Goal: Book appointment/travel/reservation

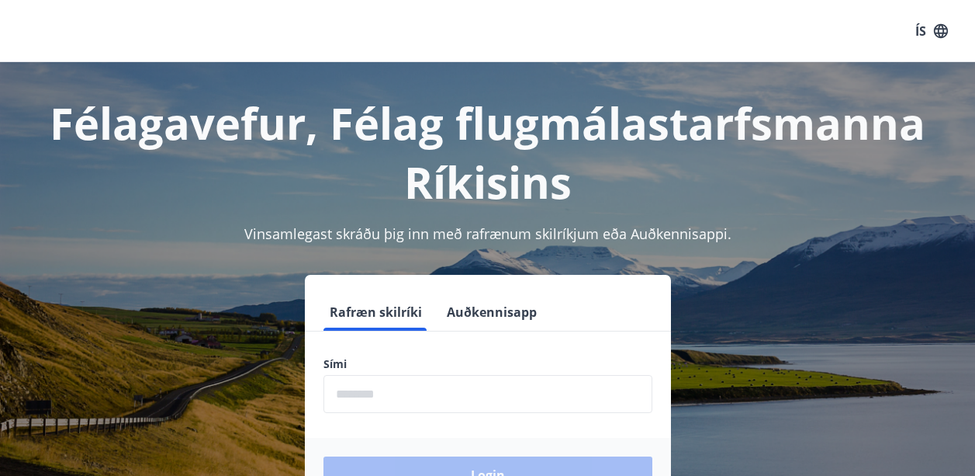
click at [428, 386] on input "phone" at bounding box center [488, 394] width 329 height 38
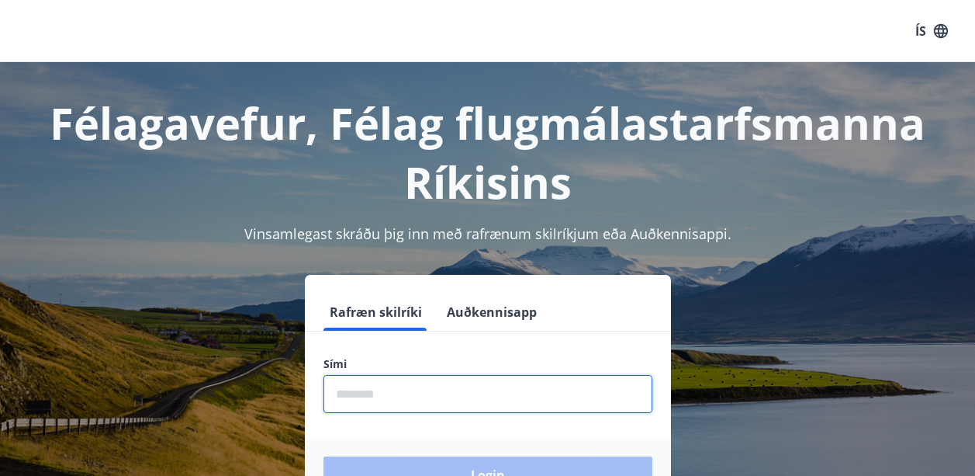
type input "********"
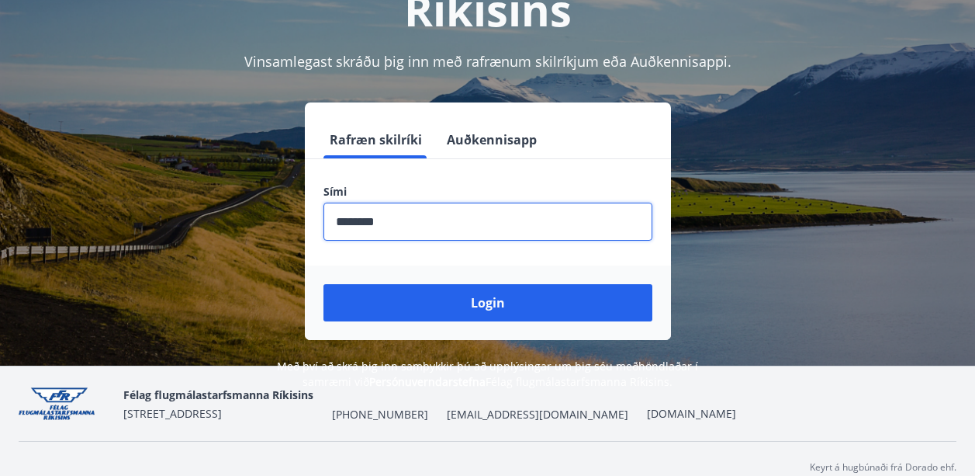
scroll to position [190, 0]
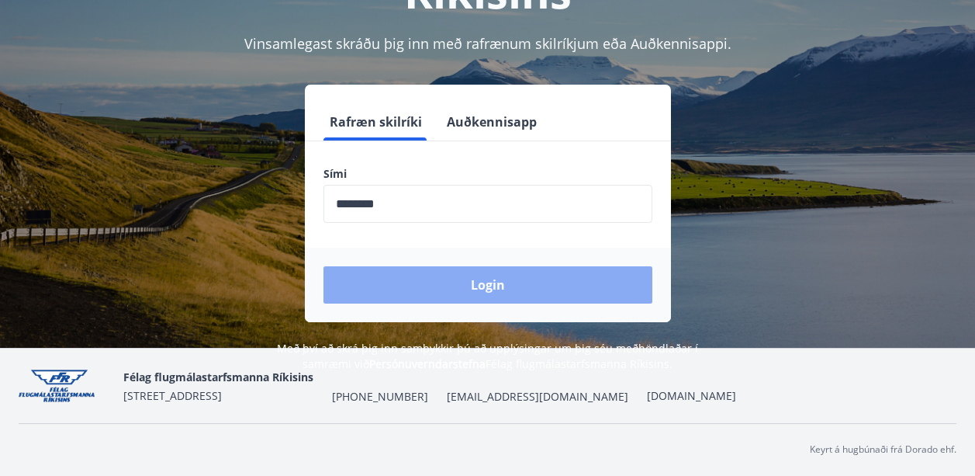
click at [464, 280] on button "Login" at bounding box center [488, 284] width 329 height 37
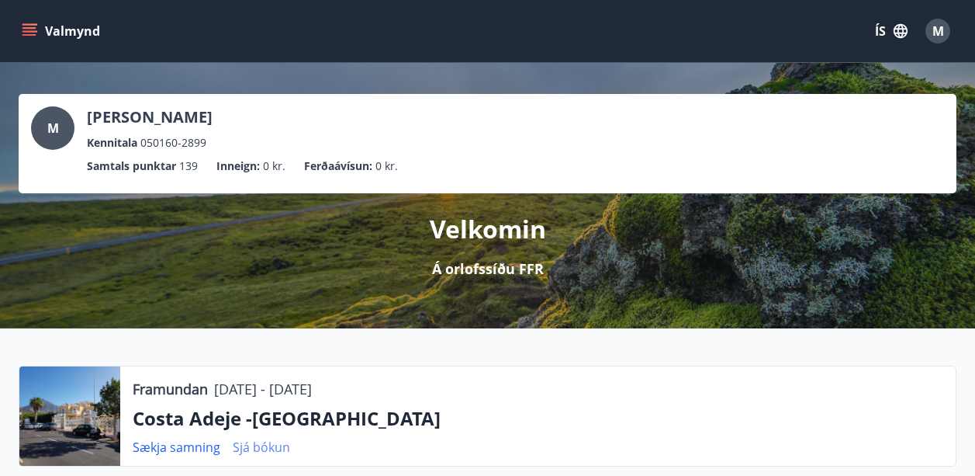
click at [235, 449] on link "Sjá bókun" at bounding box center [261, 446] width 57 height 17
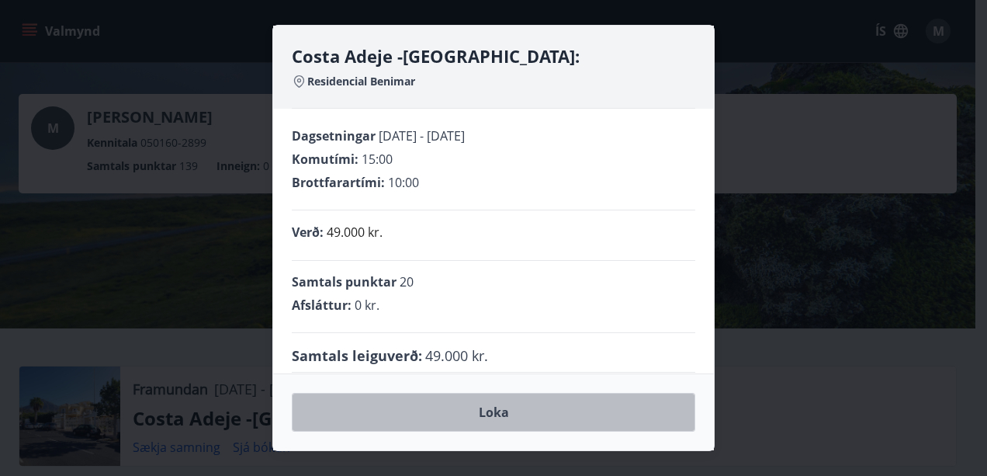
click at [472, 413] on button "Loka" at bounding box center [493, 412] width 403 height 39
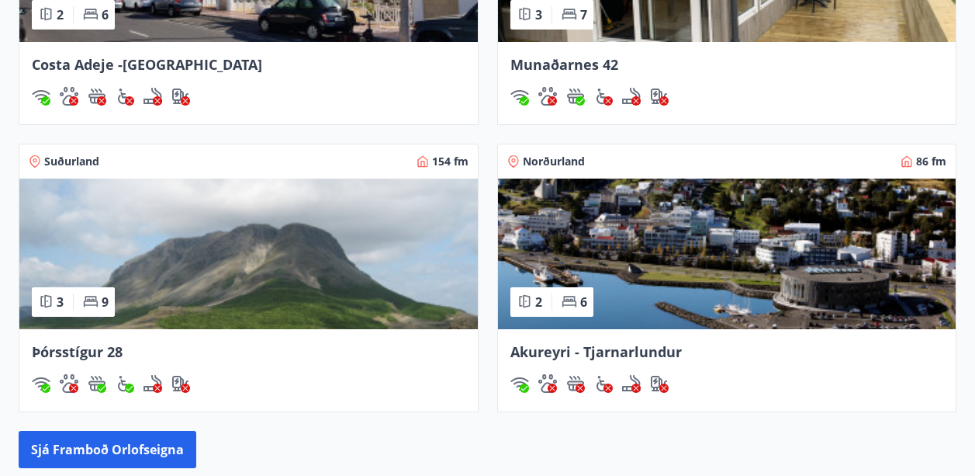
scroll to position [1397, 0]
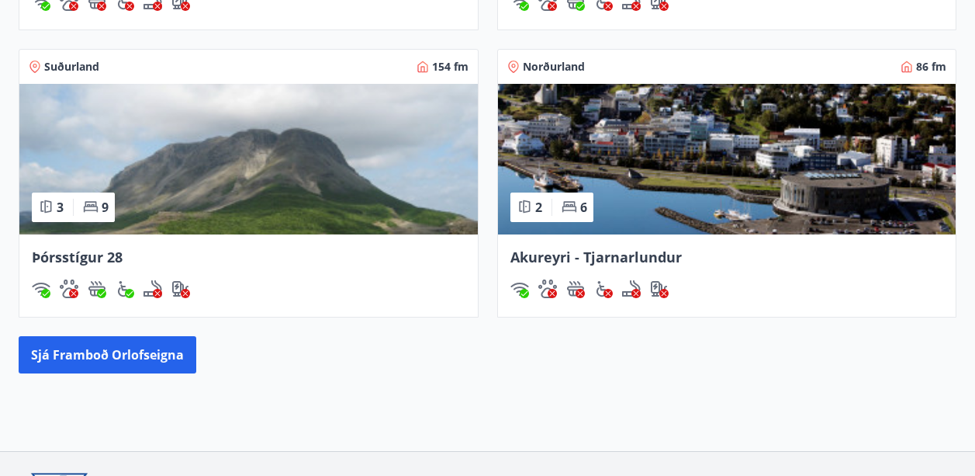
click at [210, 219] on img at bounding box center [248, 159] width 459 height 151
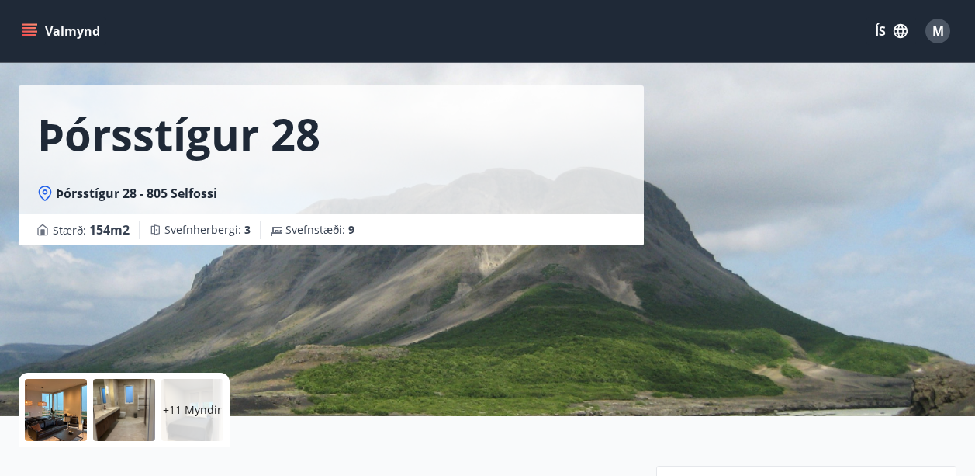
scroll to position [233, 0]
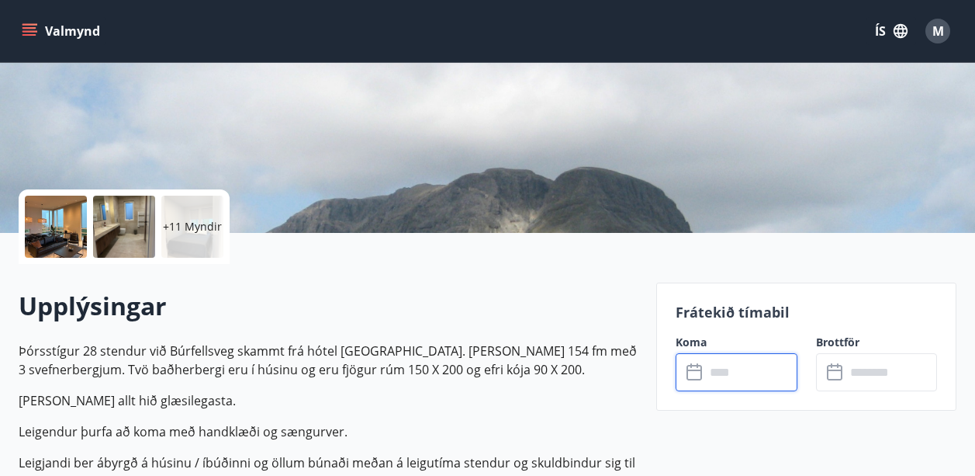
click at [753, 377] on input "text" at bounding box center [751, 372] width 92 height 38
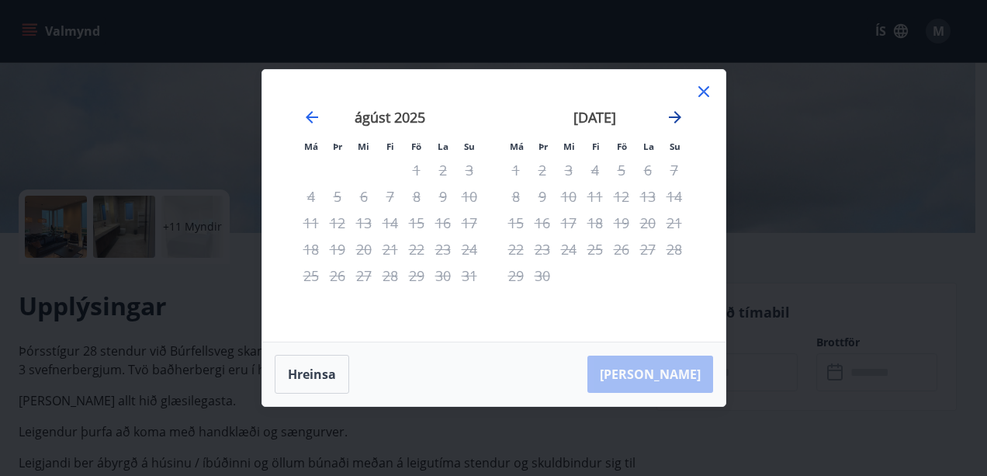
click at [679, 121] on icon "Move forward to switch to the next month." at bounding box center [675, 117] width 19 height 19
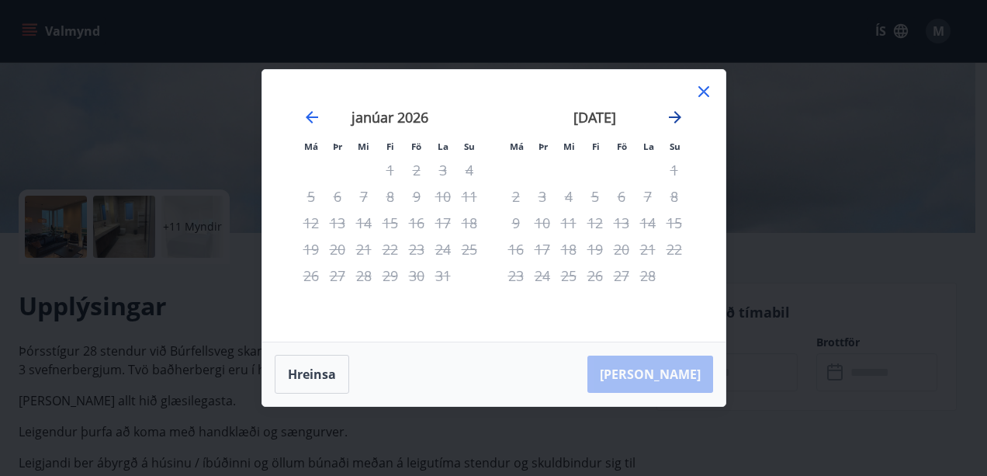
click at [679, 121] on icon "Move forward to switch to the next month." at bounding box center [675, 117] width 19 height 19
click at [303, 372] on button "Hreinsa" at bounding box center [312, 374] width 74 height 39
click at [711, 89] on icon at bounding box center [703, 91] width 19 height 19
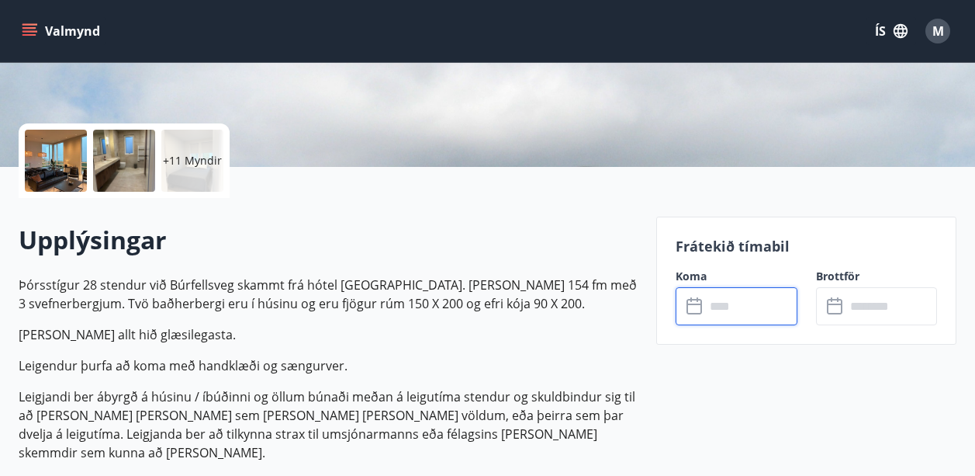
scroll to position [466, 0]
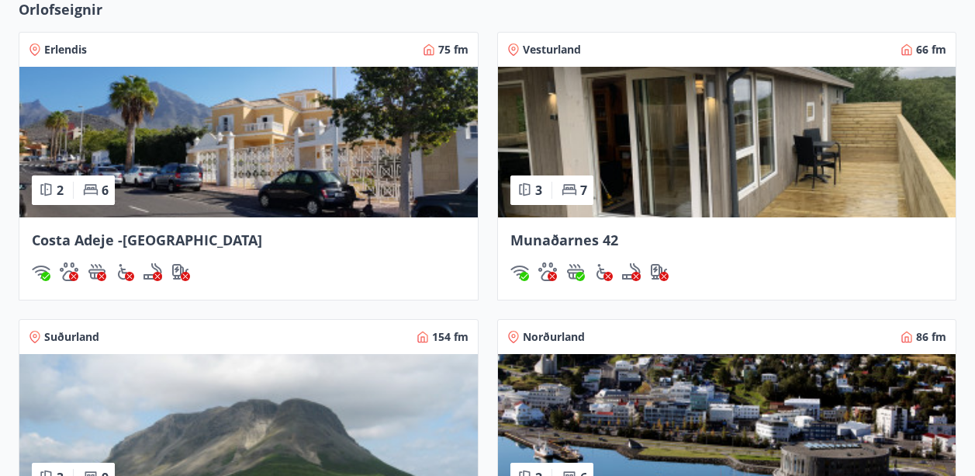
scroll to position [1116, 0]
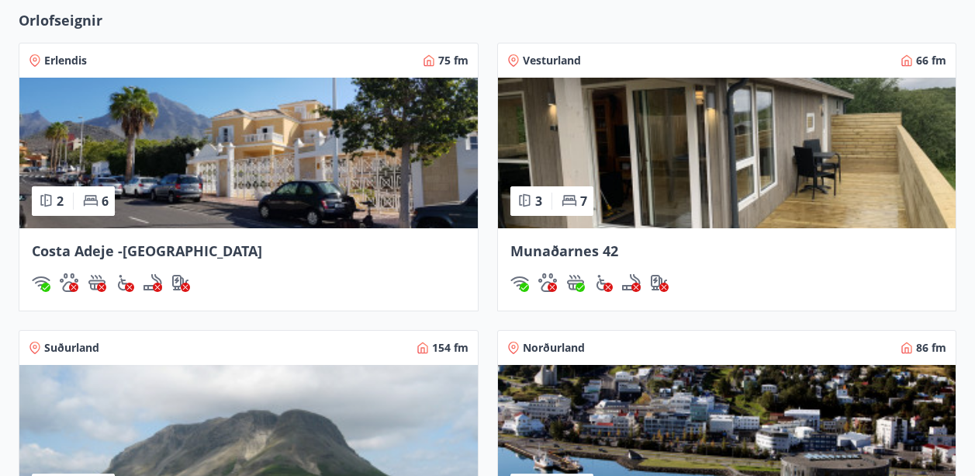
click at [623, 363] on div "Norðurland 86 fm" at bounding box center [727, 348] width 459 height 34
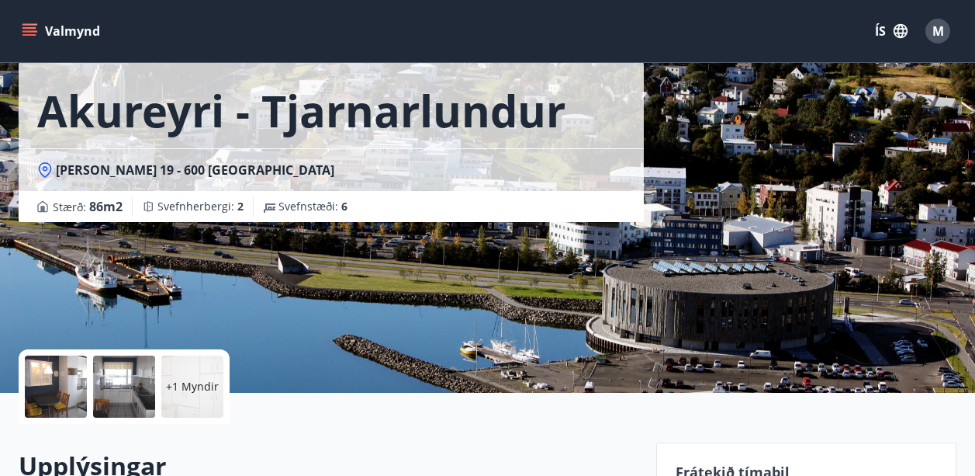
scroll to position [233, 0]
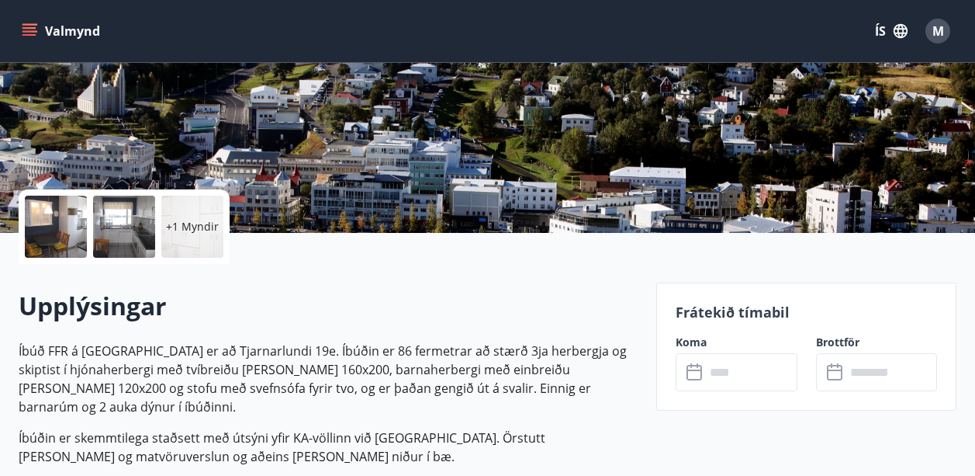
click at [716, 375] on input "text" at bounding box center [751, 372] width 92 height 38
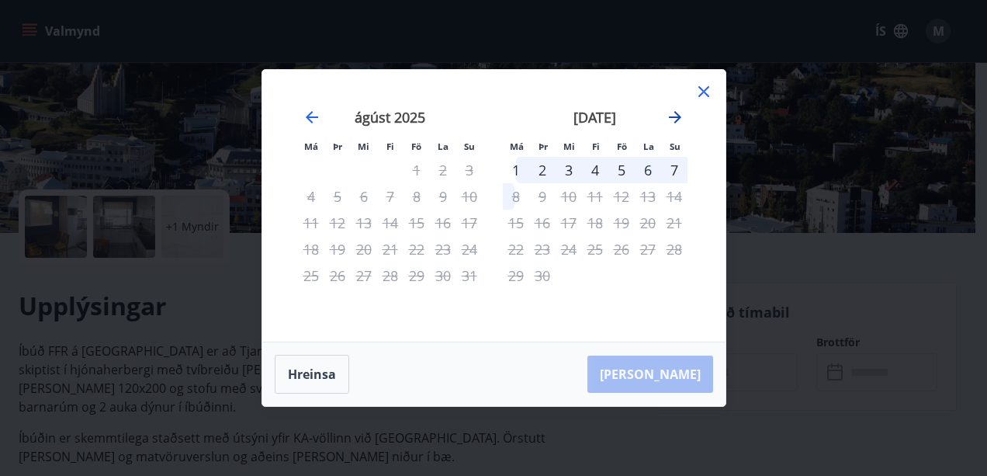
click at [681, 119] on icon "Move forward to switch to the next month." at bounding box center [675, 117] width 19 height 19
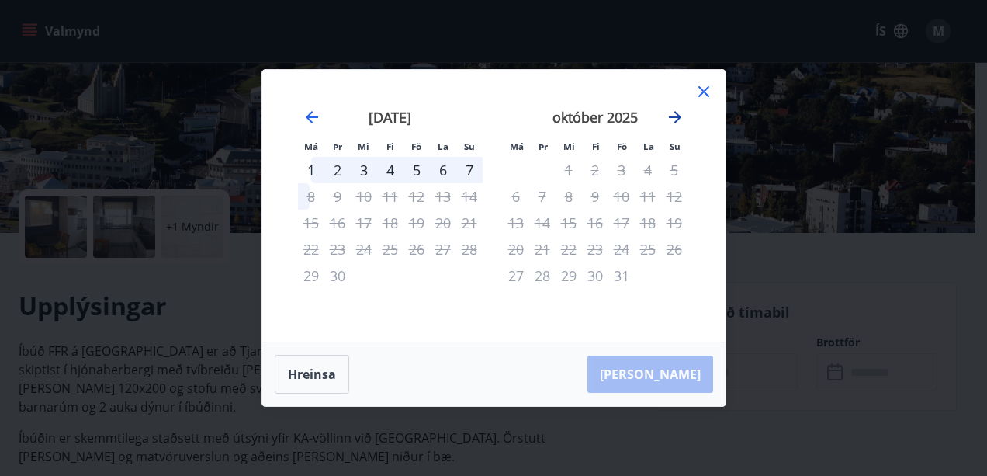
click at [681, 119] on icon "Move forward to switch to the next month." at bounding box center [675, 117] width 19 height 19
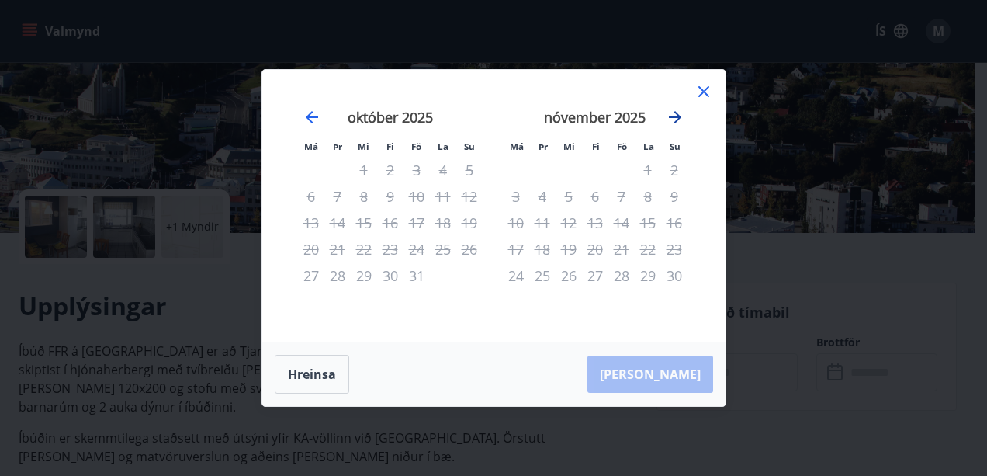
click at [681, 119] on icon "Move forward to switch to the next month." at bounding box center [675, 117] width 19 height 19
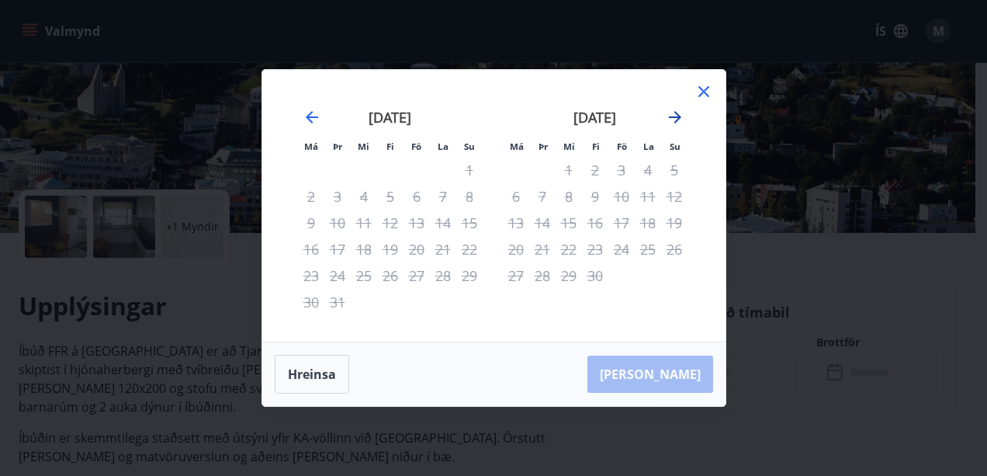
click at [681, 119] on icon "Move forward to switch to the next month." at bounding box center [675, 117] width 19 height 19
click at [706, 92] on icon at bounding box center [703, 91] width 19 height 19
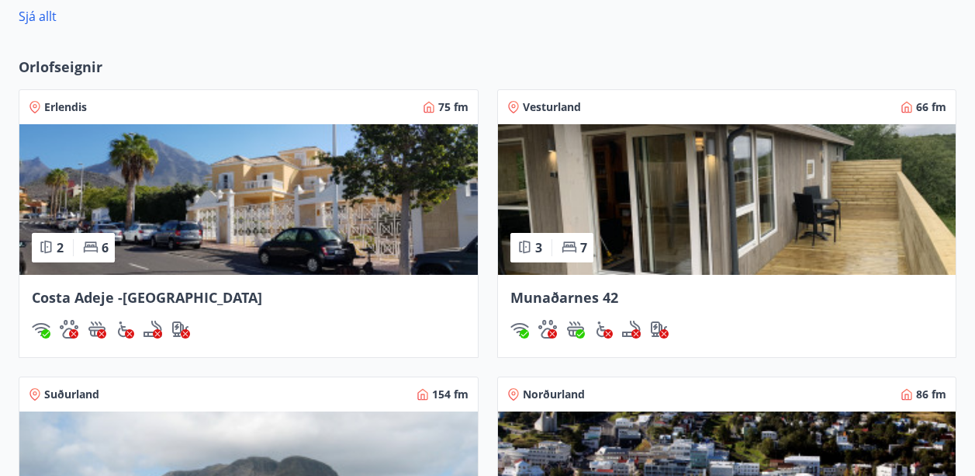
scroll to position [1088, 0]
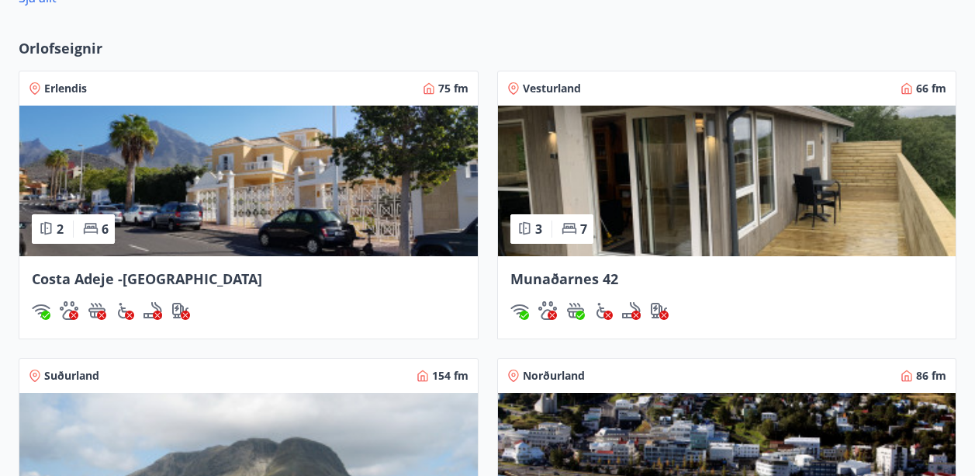
click at [625, 177] on img at bounding box center [727, 181] width 459 height 151
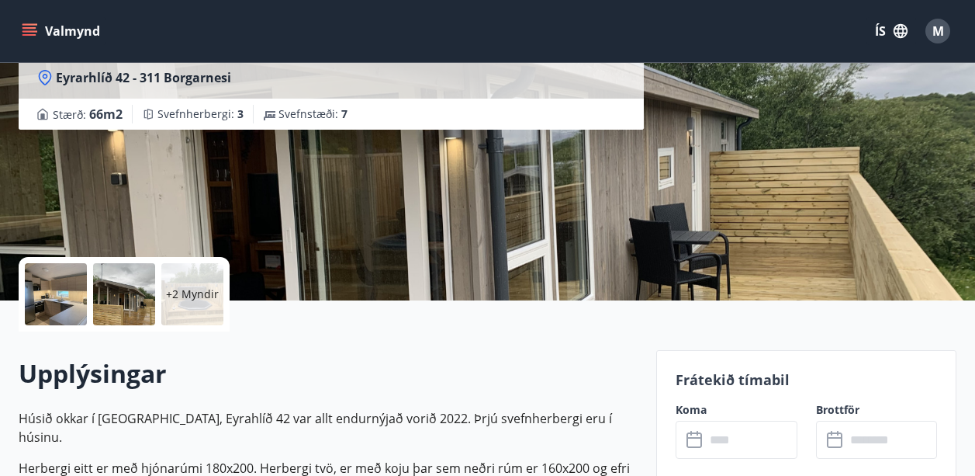
scroll to position [233, 0]
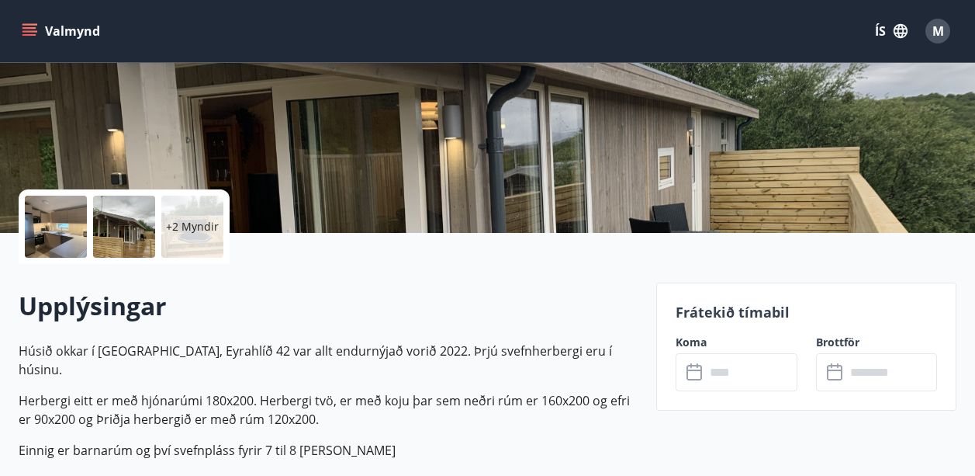
click at [706, 370] on input "text" at bounding box center [751, 372] width 92 height 38
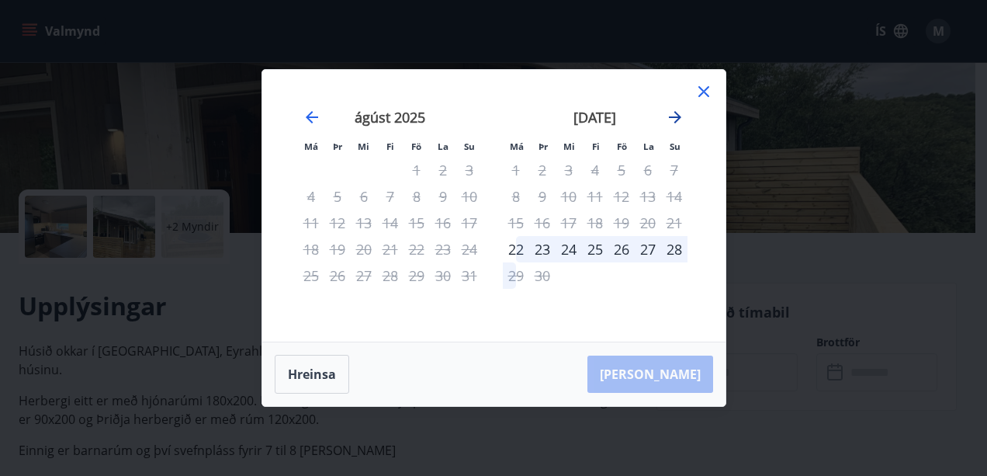
click at [676, 110] on icon "Move forward to switch to the next month." at bounding box center [675, 117] width 19 height 19
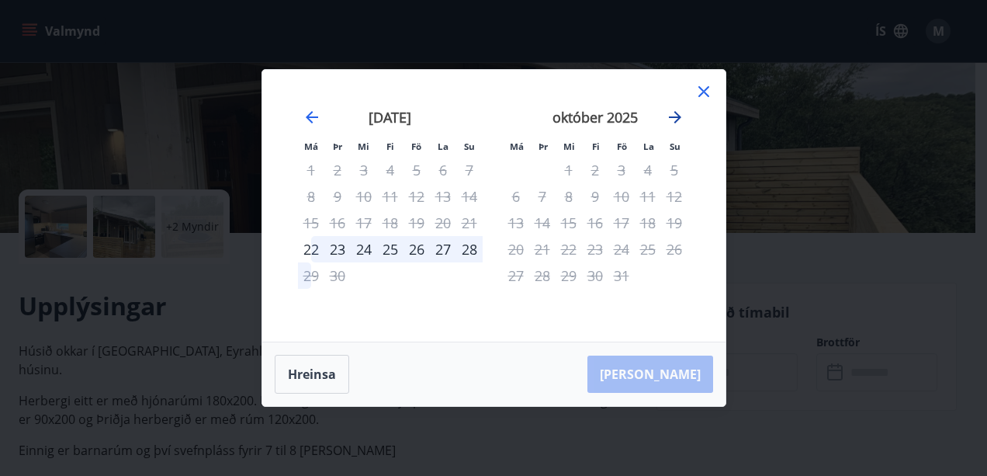
click at [676, 110] on icon "Move forward to switch to the next month." at bounding box center [675, 117] width 19 height 19
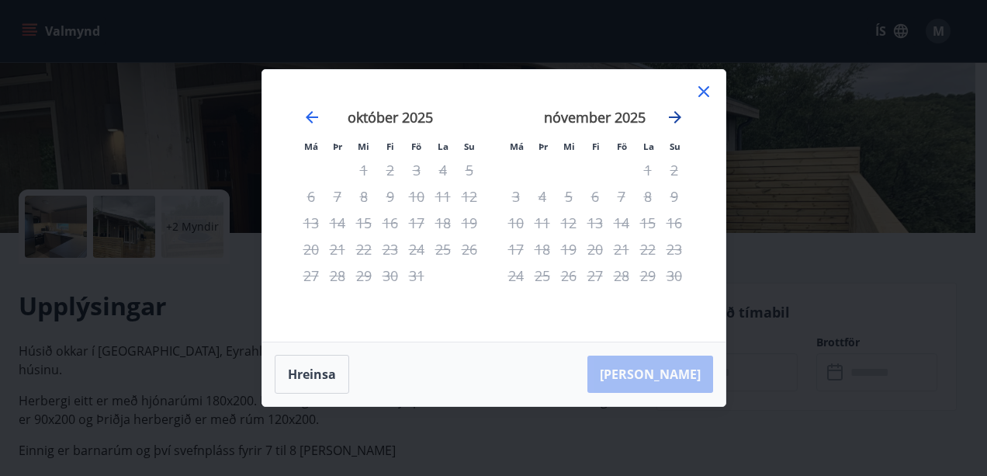
click at [676, 110] on icon "Move forward to switch to the next month." at bounding box center [675, 117] width 19 height 19
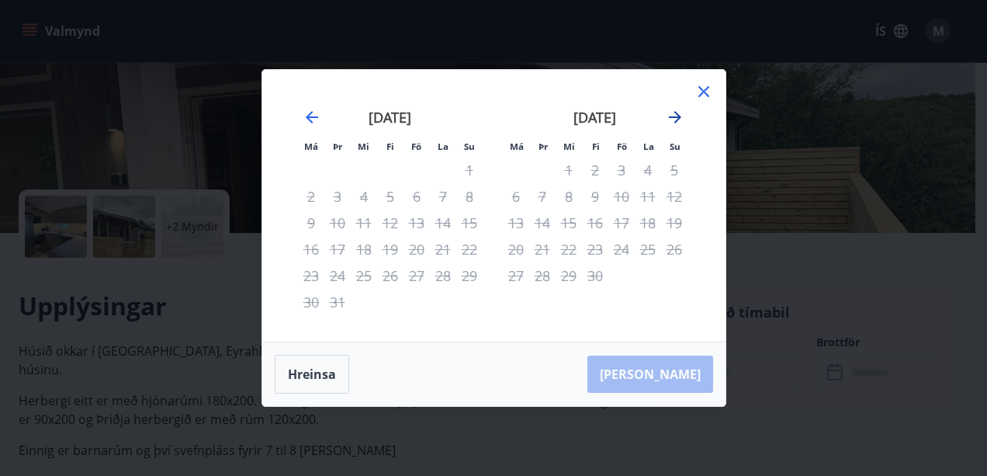
click at [676, 110] on icon "Move forward to switch to the next month." at bounding box center [675, 117] width 19 height 19
click at [700, 90] on icon at bounding box center [703, 91] width 19 height 19
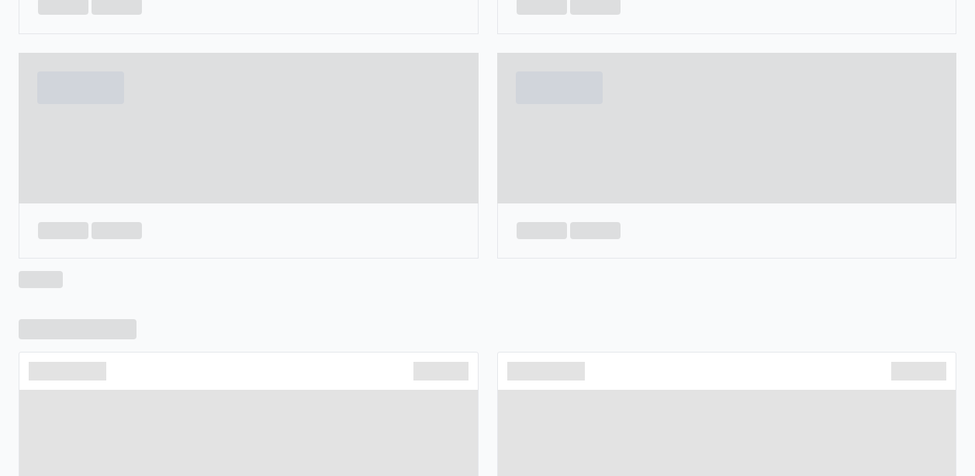
scroll to position [827, 0]
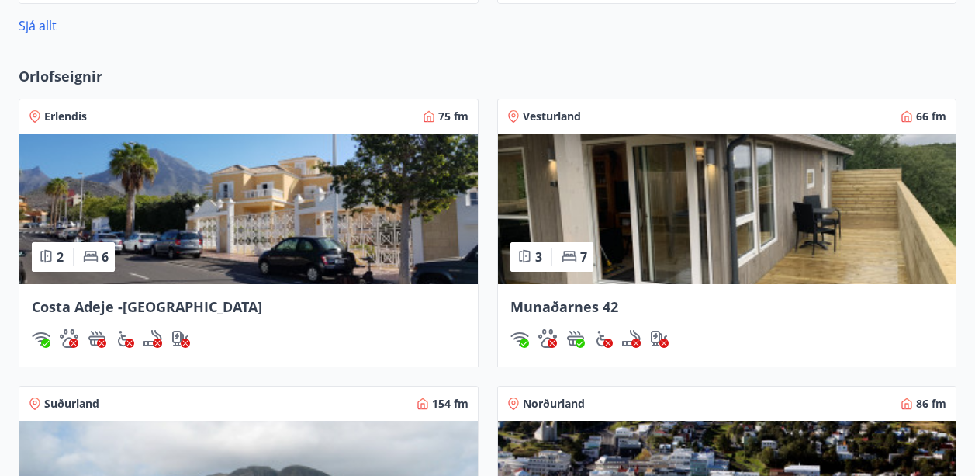
click at [358, 194] on img at bounding box center [248, 208] width 459 height 151
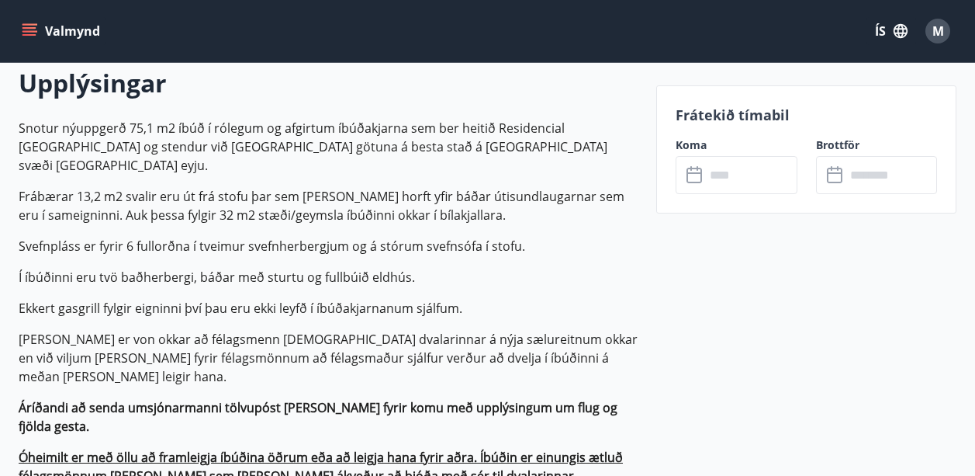
scroll to position [466, 0]
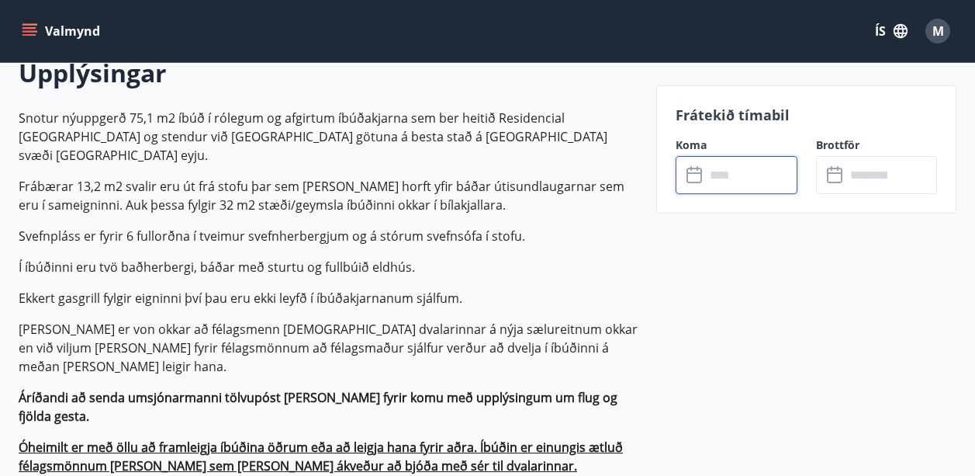
click at [730, 179] on input "text" at bounding box center [751, 175] width 92 height 38
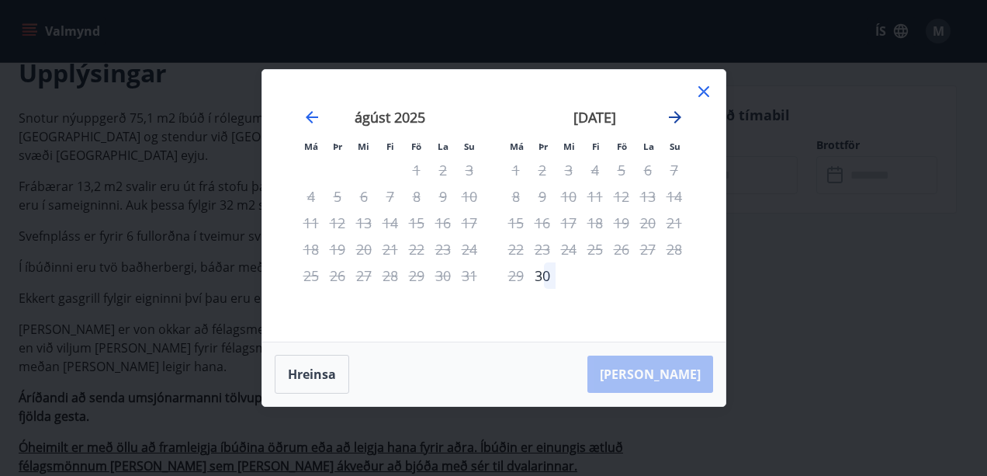
click at [676, 113] on icon "Move forward to switch to the next month." at bounding box center [675, 117] width 12 height 12
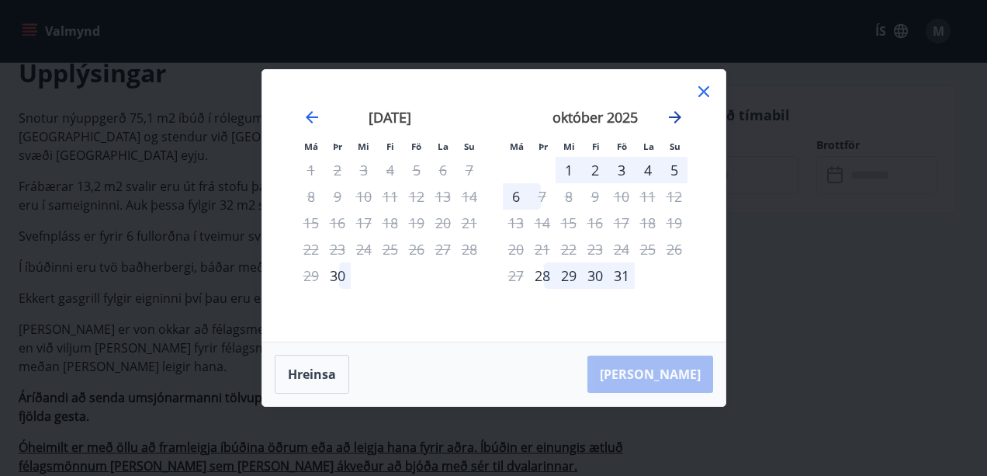
click at [675, 116] on icon "Move forward to switch to the next month." at bounding box center [675, 117] width 12 height 12
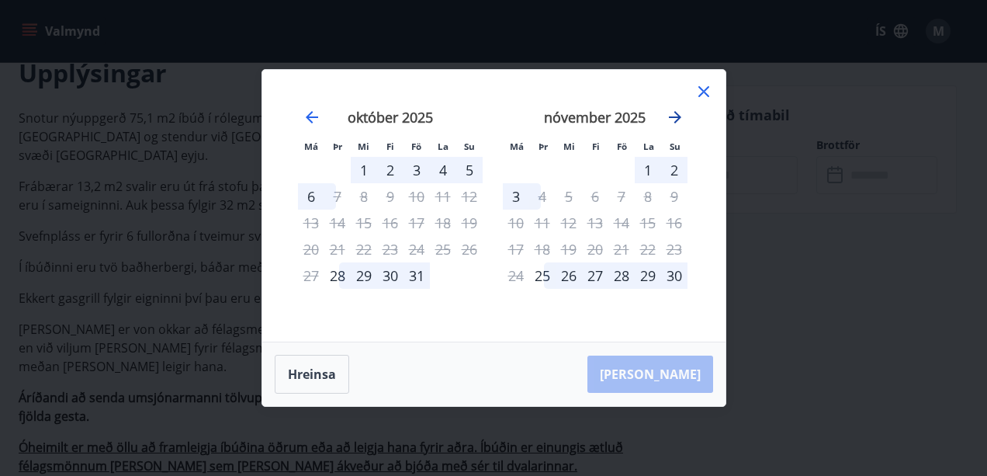
click at [675, 116] on icon "Move forward to switch to the next month." at bounding box center [675, 117] width 12 height 12
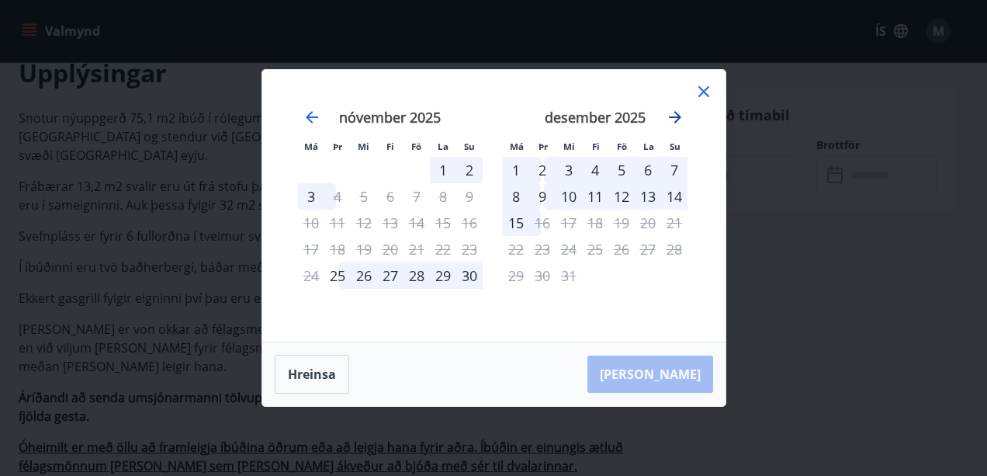
click at [675, 116] on icon "Move forward to switch to the next month." at bounding box center [675, 117] width 12 height 12
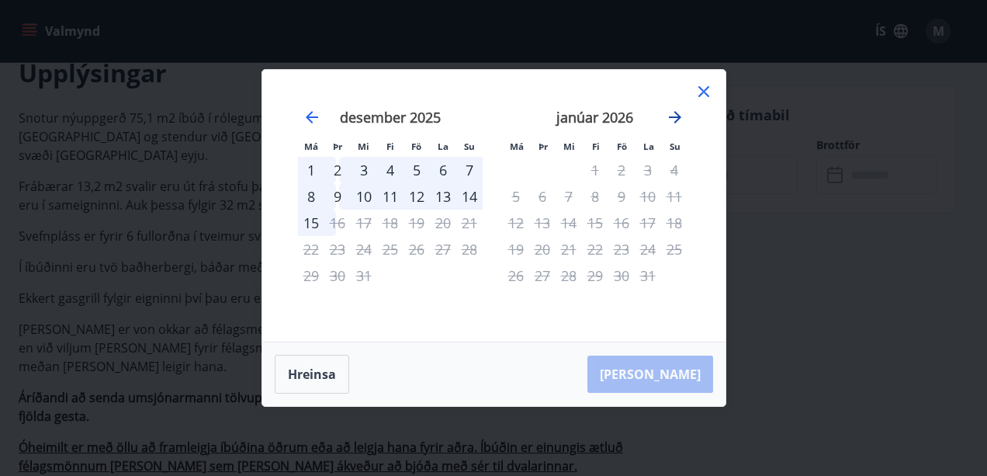
click at [675, 116] on icon "Move forward to switch to the next month." at bounding box center [675, 117] width 12 height 12
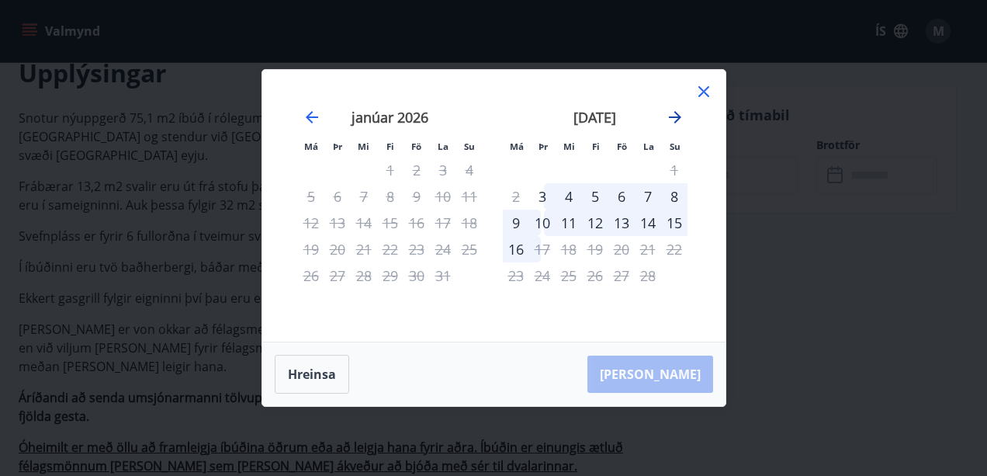
click at [675, 116] on icon "Move forward to switch to the next month." at bounding box center [675, 117] width 12 height 12
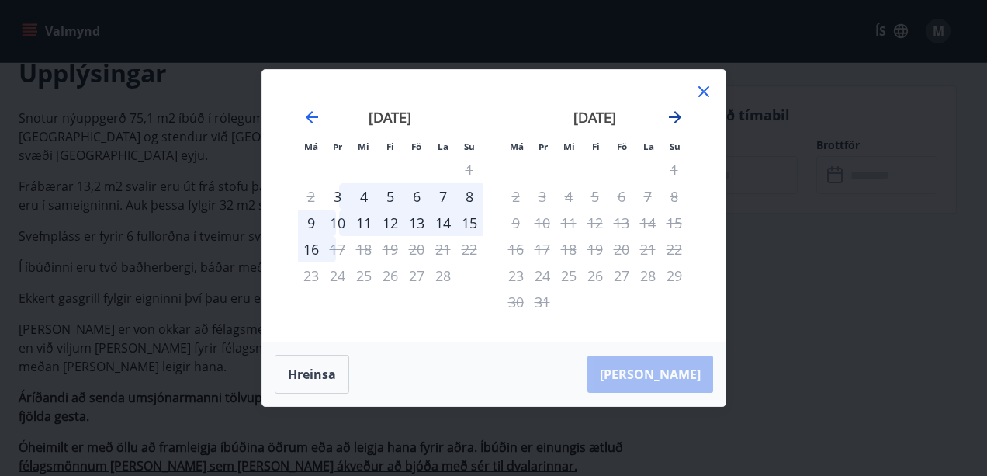
click at [675, 116] on icon "Move forward to switch to the next month." at bounding box center [675, 117] width 12 height 12
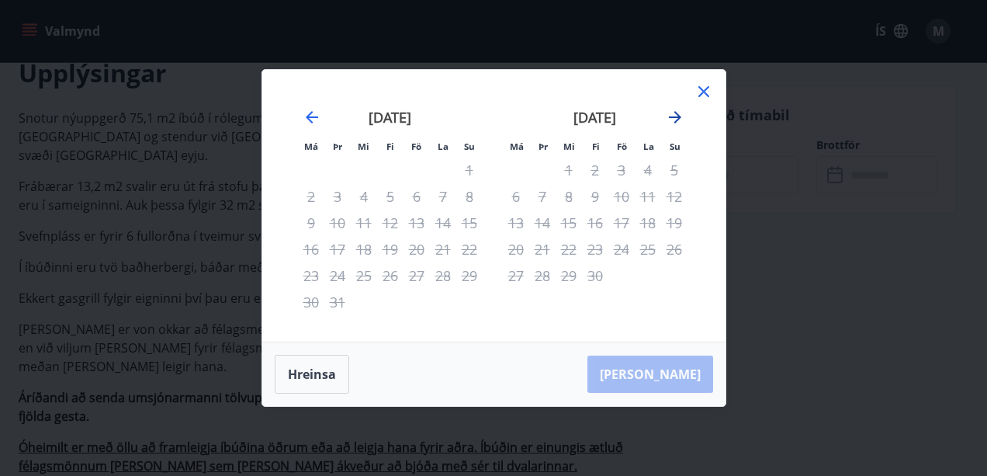
click at [675, 116] on icon "Move forward to switch to the next month." at bounding box center [675, 117] width 12 height 12
click at [306, 114] on icon "Move backward to switch to the previous month." at bounding box center [312, 117] width 19 height 19
click at [305, 114] on icon "Move backward to switch to the previous month." at bounding box center [312, 117] width 19 height 19
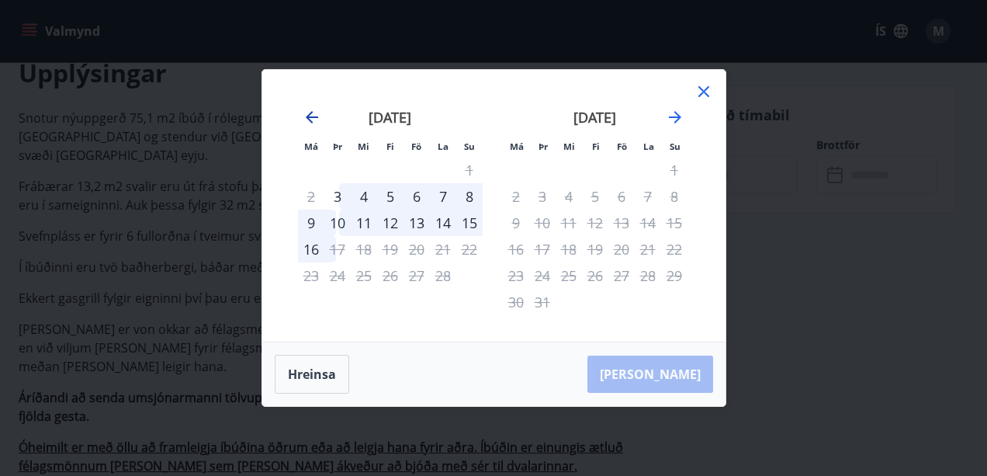
click at [309, 121] on icon "Move backward to switch to the previous month." at bounding box center [312, 117] width 19 height 19
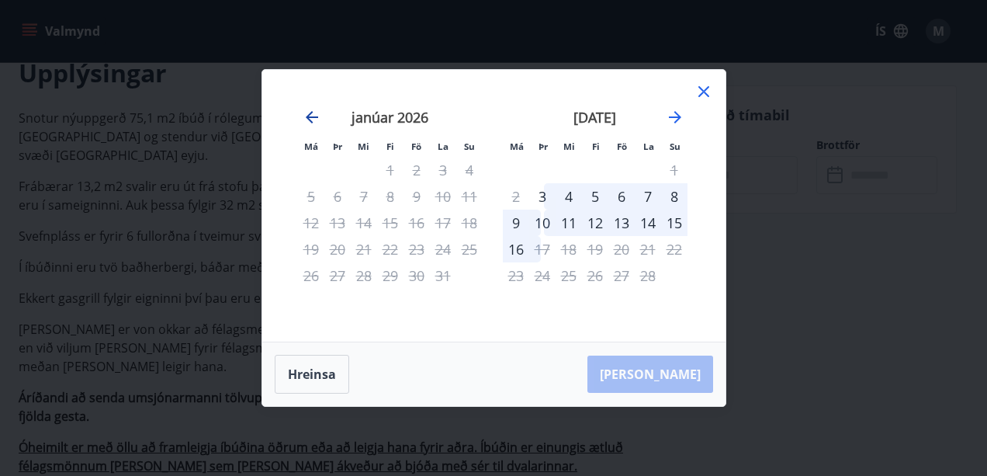
click at [309, 122] on icon "Move backward to switch to the previous month." at bounding box center [312, 117] width 19 height 19
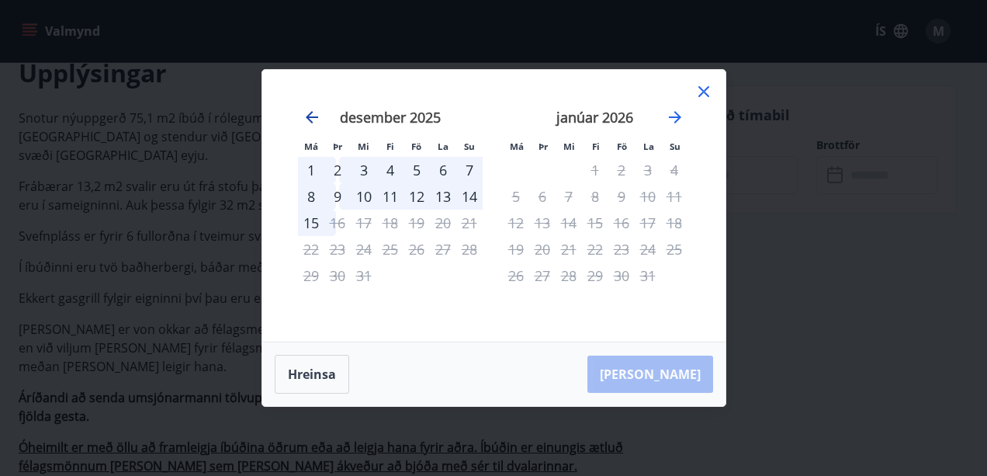
click at [309, 122] on icon "Move backward to switch to the previous month." at bounding box center [312, 117] width 19 height 19
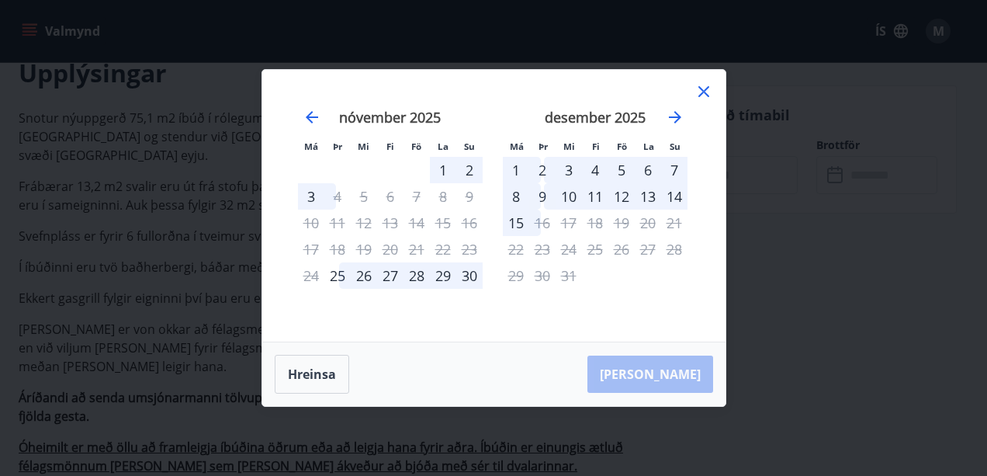
click at [701, 85] on icon at bounding box center [703, 91] width 19 height 19
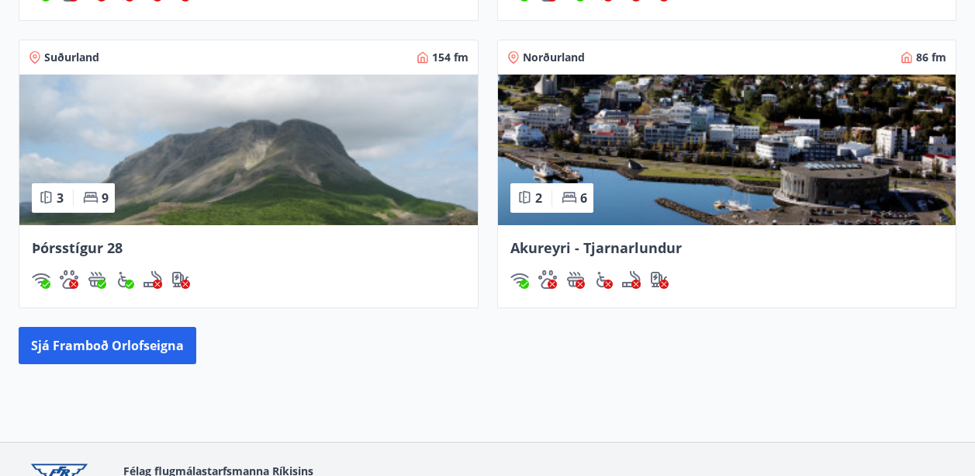
scroll to position [1420, 0]
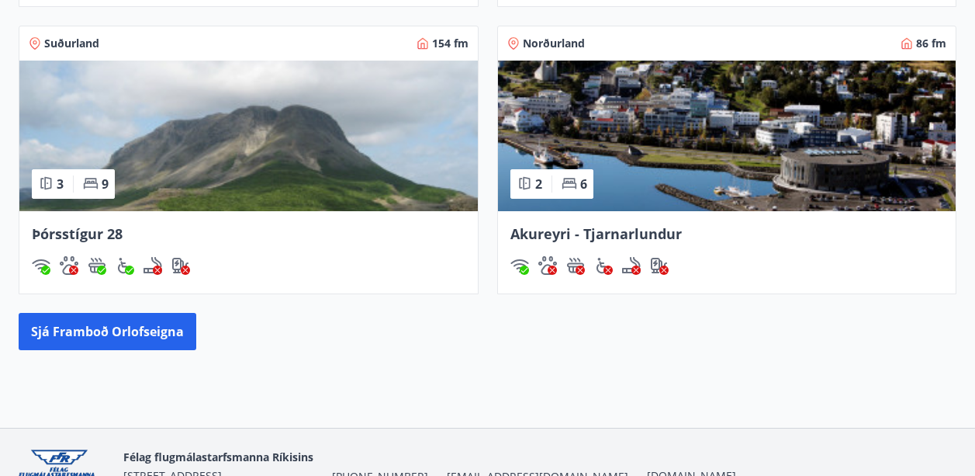
click at [239, 124] on img at bounding box center [248, 136] width 459 height 151
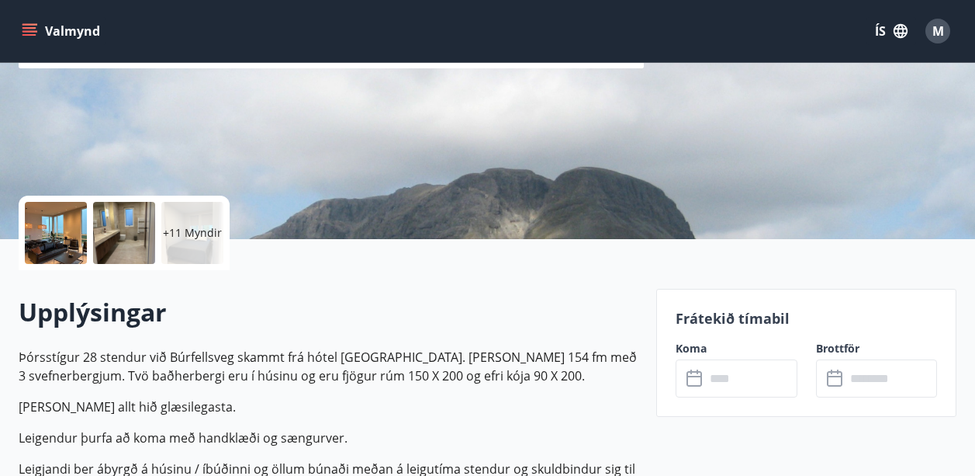
scroll to position [310, 0]
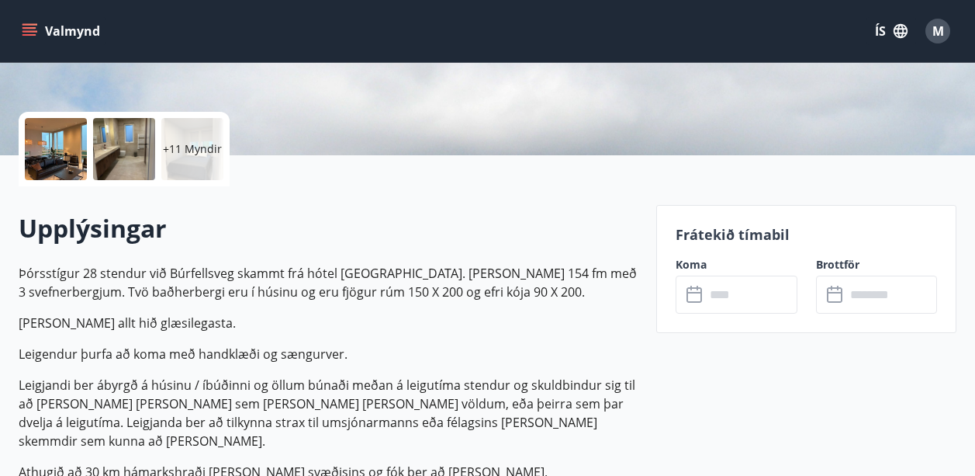
click at [705, 292] on icon at bounding box center [696, 295] width 19 height 19
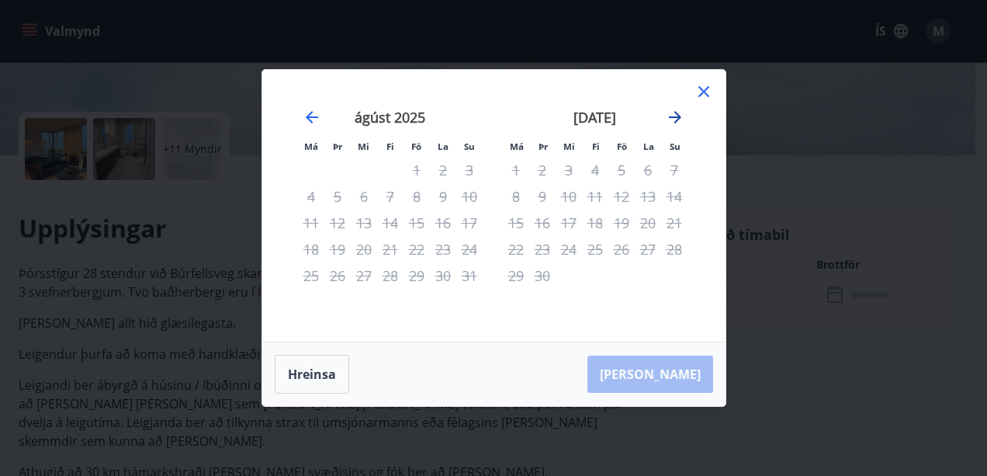
click at [676, 114] on icon "Move forward to switch to the next month." at bounding box center [675, 117] width 12 height 12
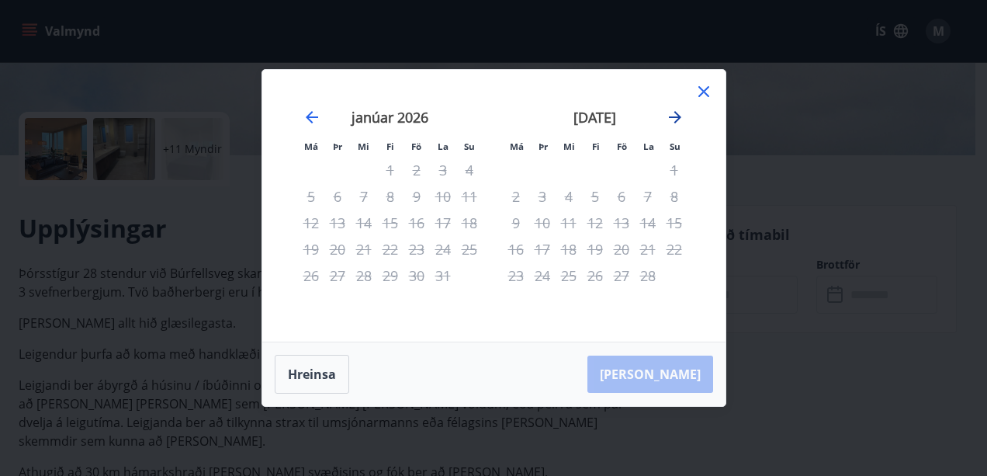
click at [676, 114] on icon "Move forward to switch to the next month." at bounding box center [675, 117] width 12 height 12
click at [699, 95] on icon at bounding box center [703, 91] width 19 height 19
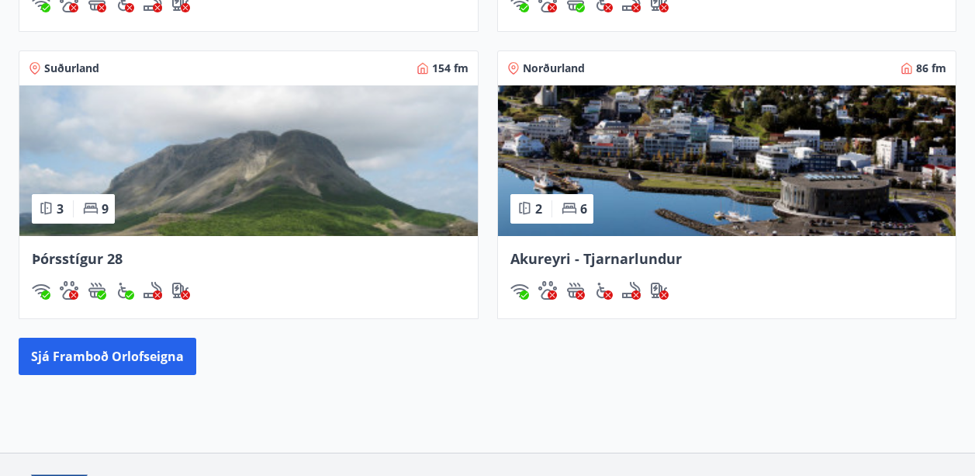
scroll to position [1425, 0]
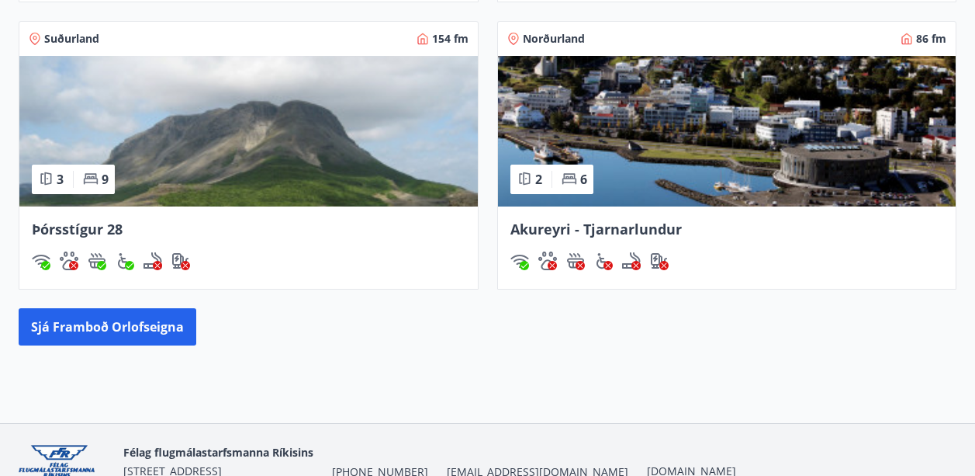
click at [676, 27] on div "Norðurland 86 fm" at bounding box center [727, 39] width 459 height 34
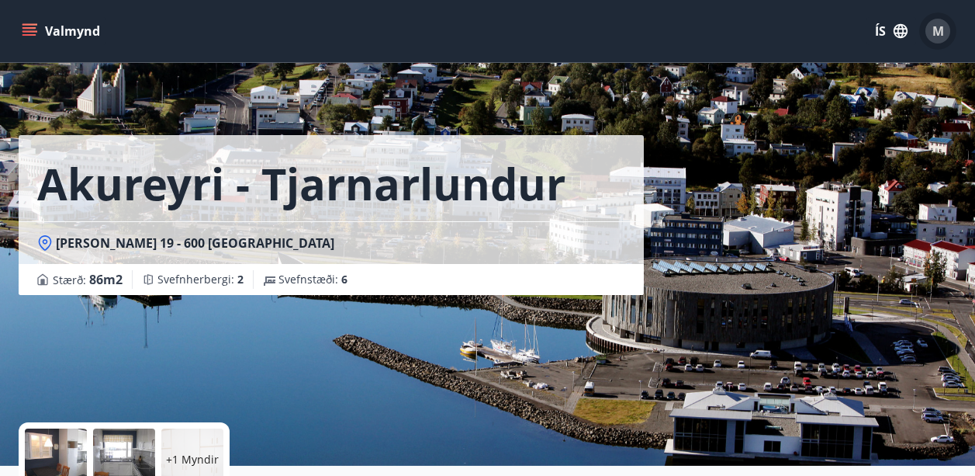
click at [936, 29] on span "M" at bounding box center [939, 31] width 12 height 17
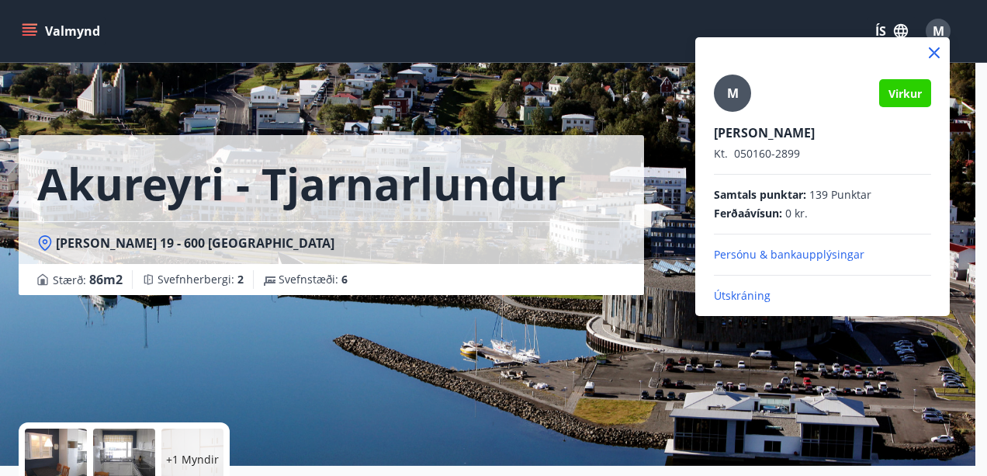
click at [736, 294] on p "Útskráning" at bounding box center [822, 296] width 217 height 16
